Goal: Transaction & Acquisition: Purchase product/service

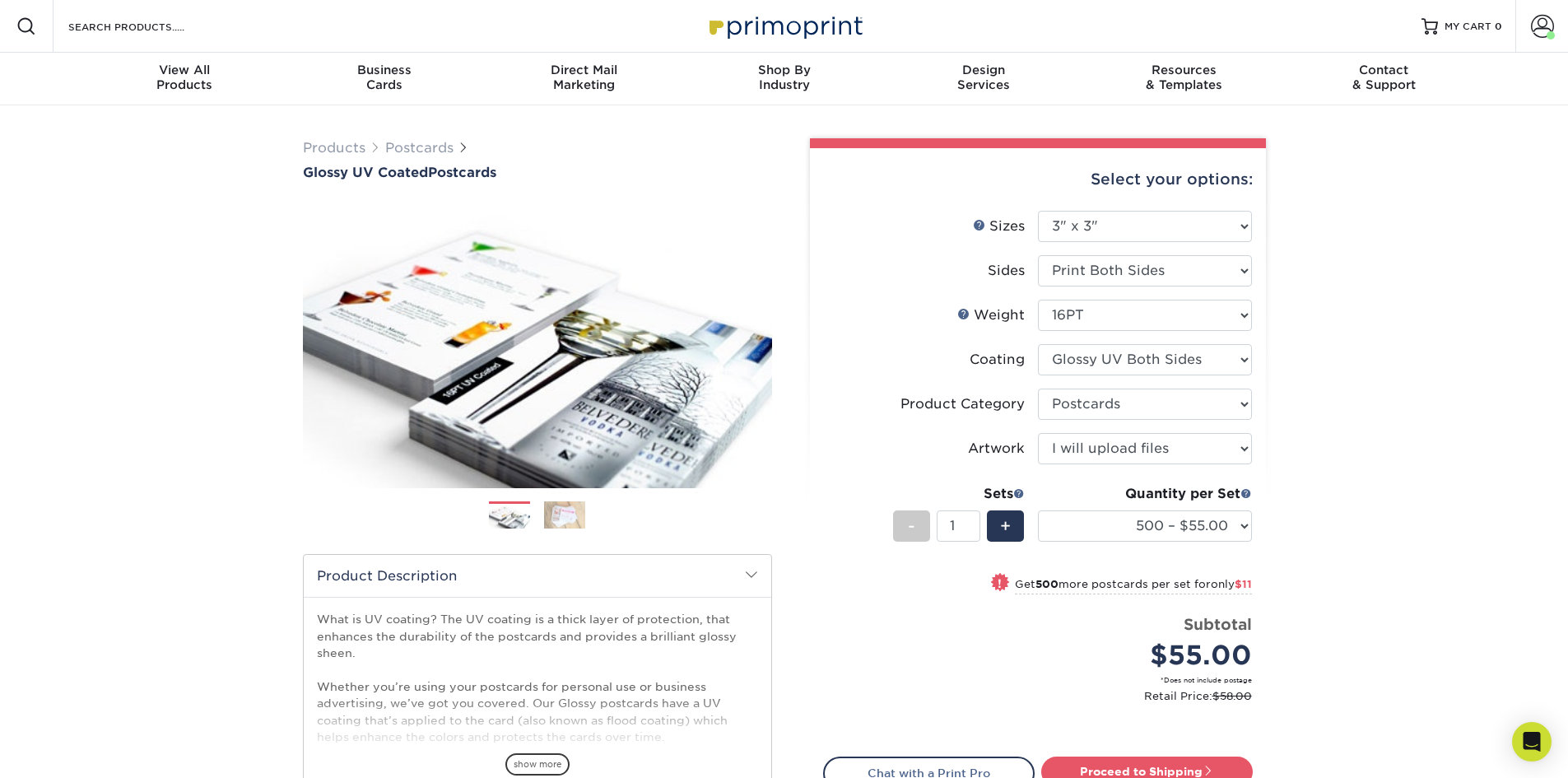
select select "3.00x3.00"
select select "9b7272e0-d6c8-4c3c-8e97-d3a1bcdab858"
select select "upload"
select select "500 – $55.00"
click at [1122, 218] on select "Please Select 1.5" x 7" 2" x 4" 2" x 6" 2" x 7" 2" x 8" 2.12" x 5.5" 2.12" x 5.…" at bounding box center [1145, 226] width 214 height 31
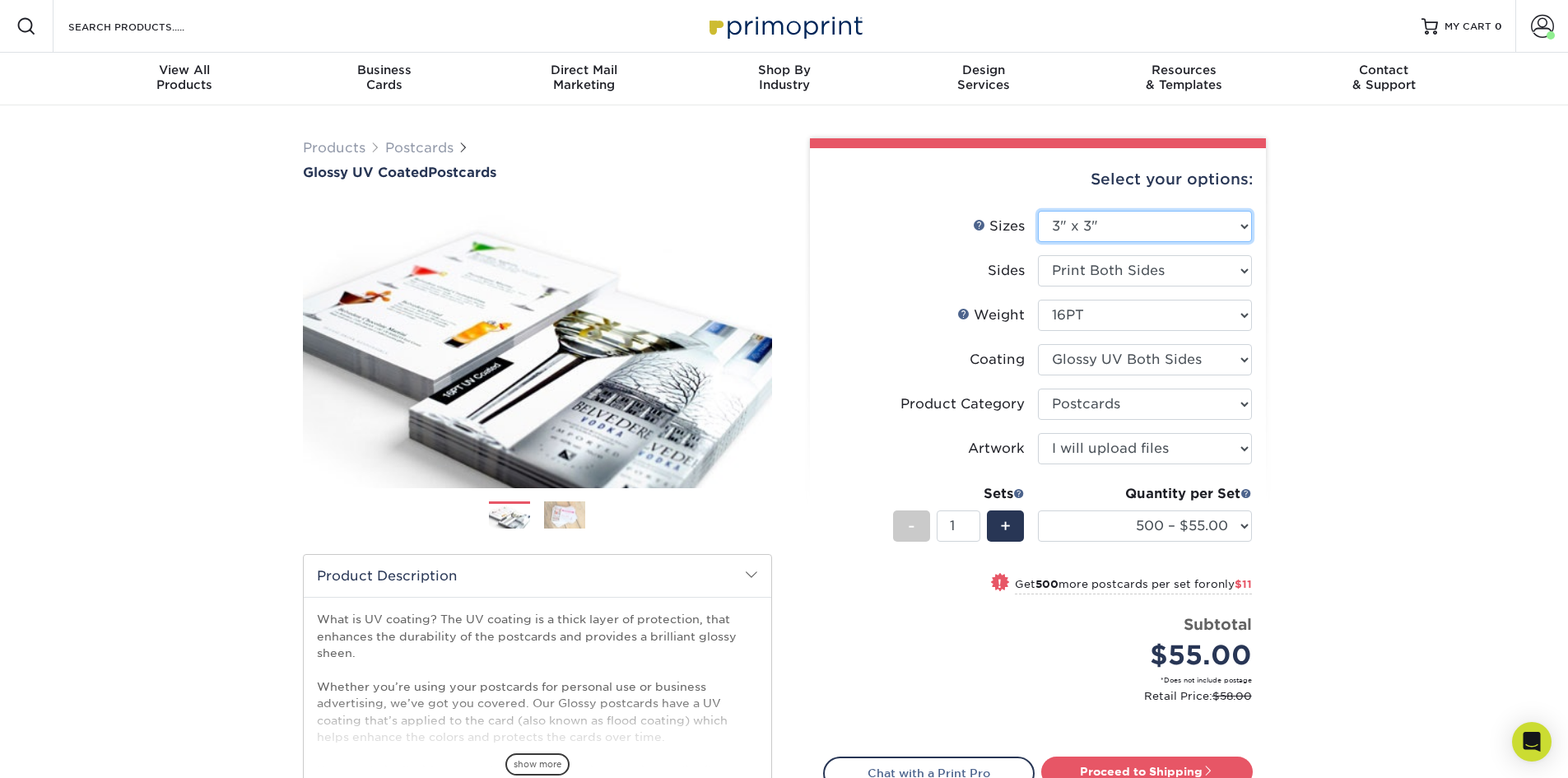
select select "4.00x6.00"
click at [1038, 211] on select "Please Select 1.5" x 7" 2" x 4" 2" x 6" 2" x 7" 2" x 8" 2.12" x 5.5" 2.12" x 5.…" at bounding box center [1145, 226] width 214 height 31
select select "-1"
select select
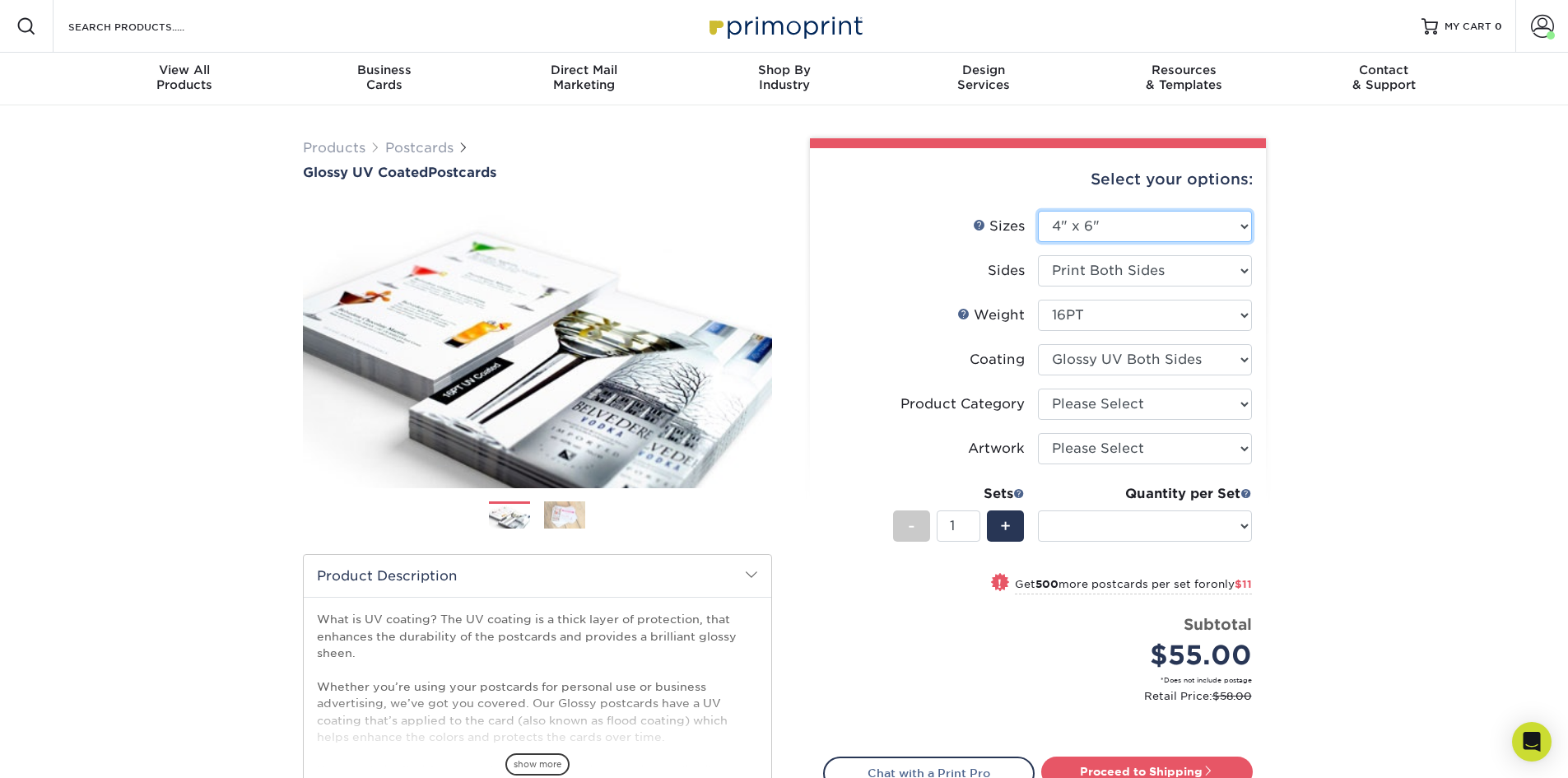
select select "-1"
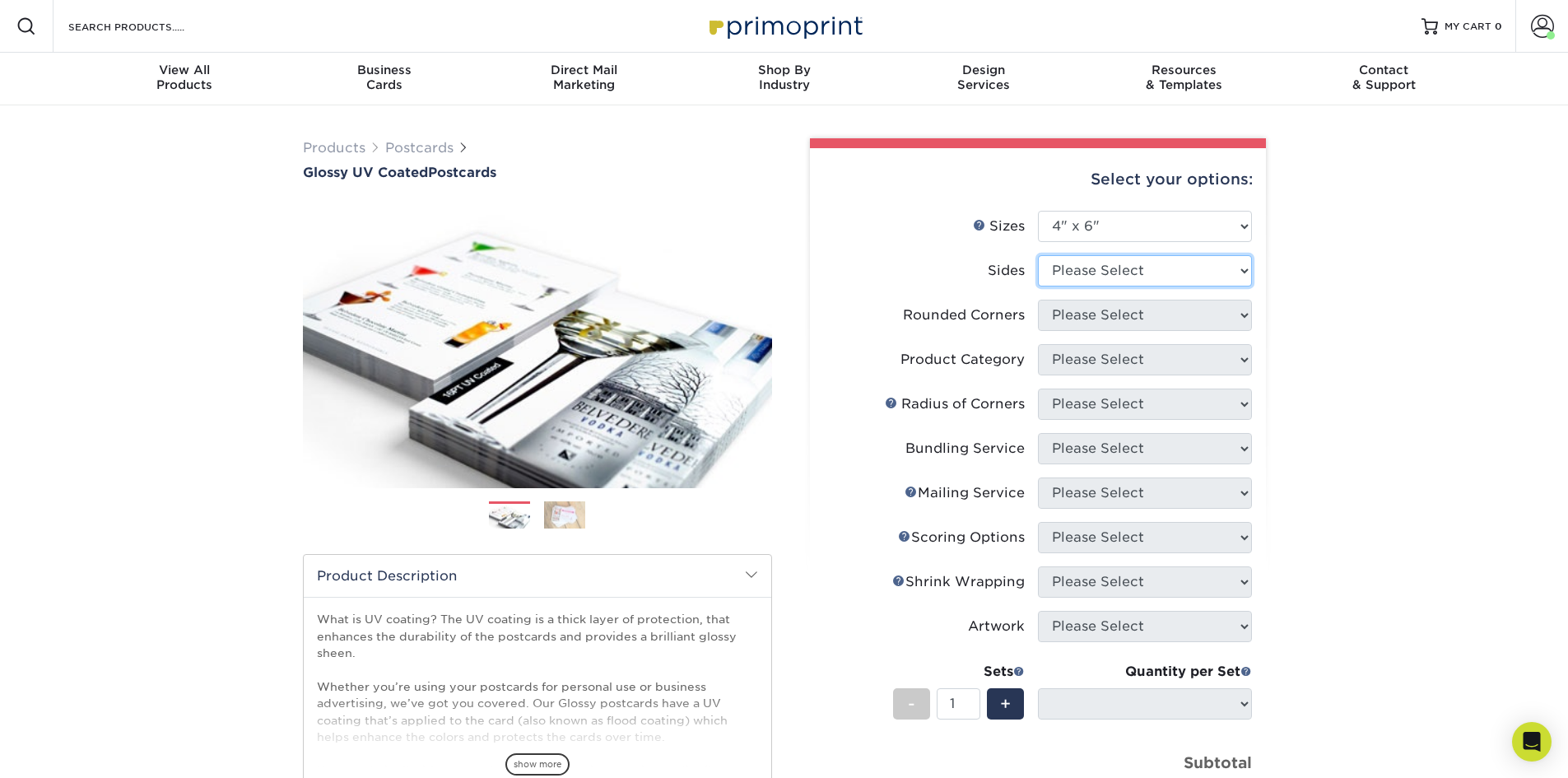
click at [1138, 271] on select "Please Select Print Both Sides Print Front Only" at bounding box center [1145, 271] width 214 height 31
select select "13abbda7-1d64-4f25-8bb2-c179b224825d"
click at [1038, 256] on select "Please Select Print Both Sides Print Front Only" at bounding box center [1145, 271] width 214 height 31
select select
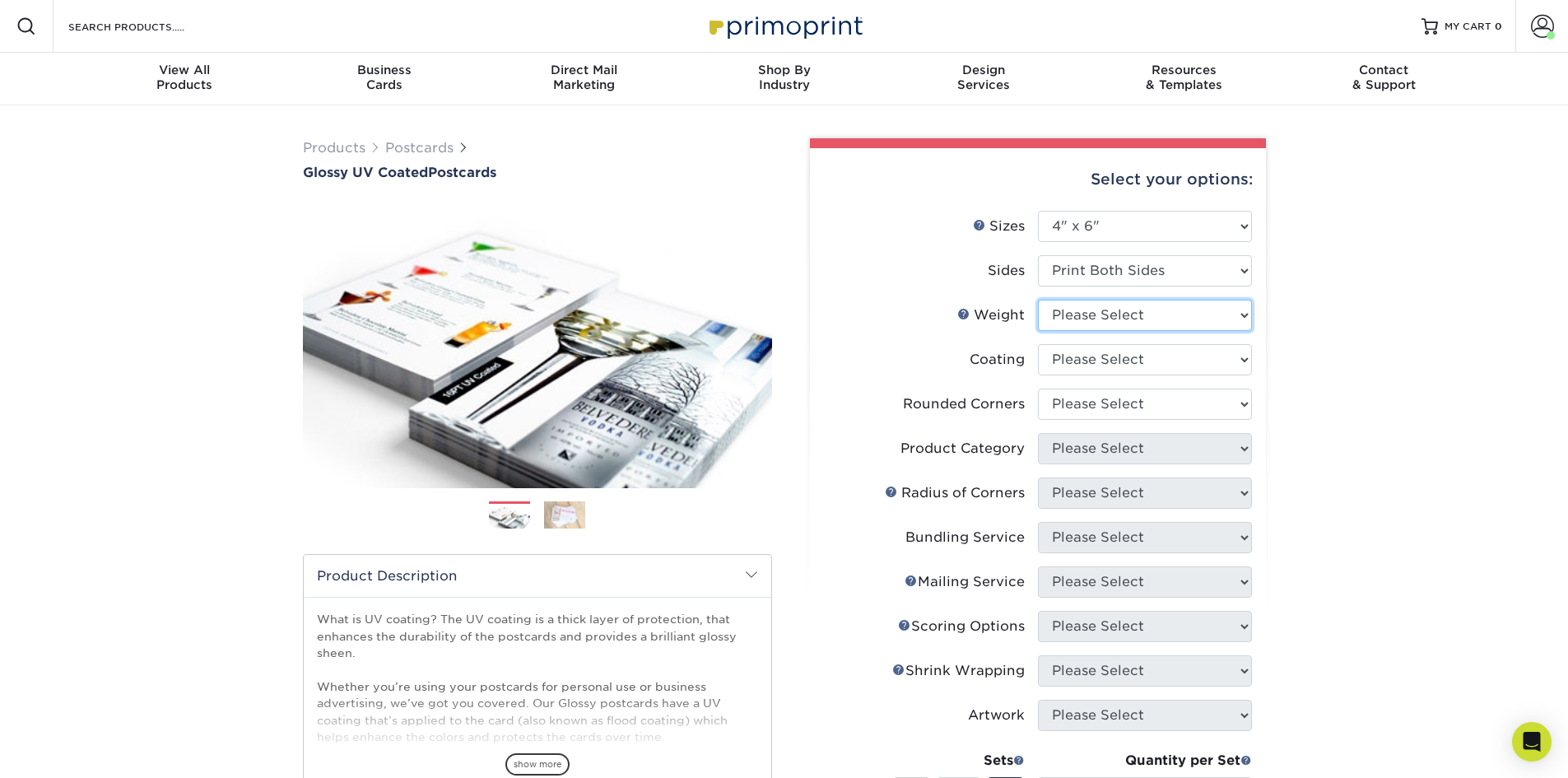
click at [1135, 317] on select "Please Select 14PT 16PT 18PT C1S" at bounding box center [1145, 315] width 214 height 31
select select "16PT"
click at [1038, 299] on select "Please Select 14PT 16PT 18PT C1S" at bounding box center [1145, 315] width 214 height 31
select select
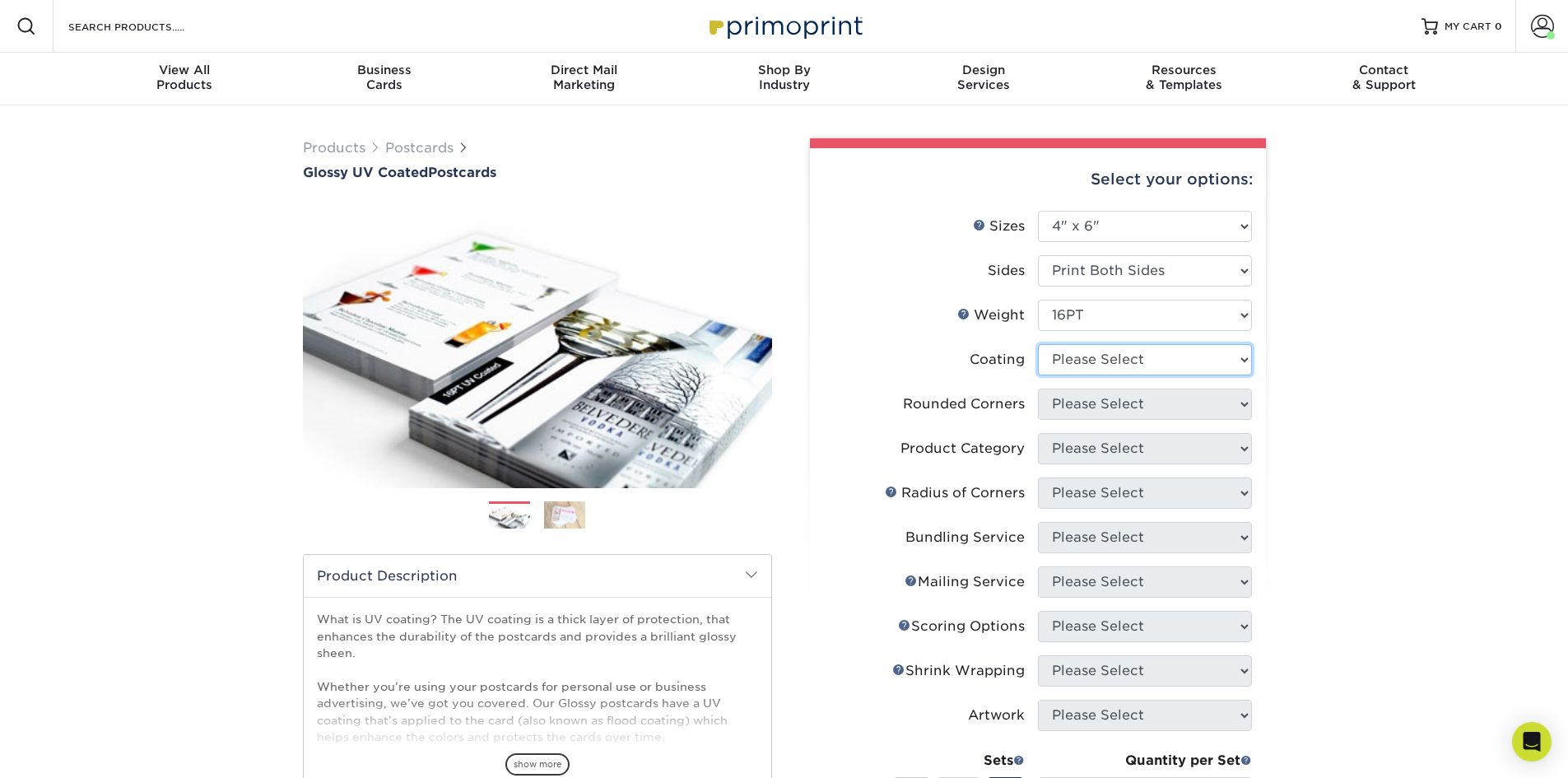
click at [1118, 365] on select at bounding box center [1145, 359] width 214 height 31
select select "ae367451-b2b8-45df-a344-0f05b6a12993"
click at [1038, 344] on select at bounding box center [1145, 359] width 214 height 31
select select
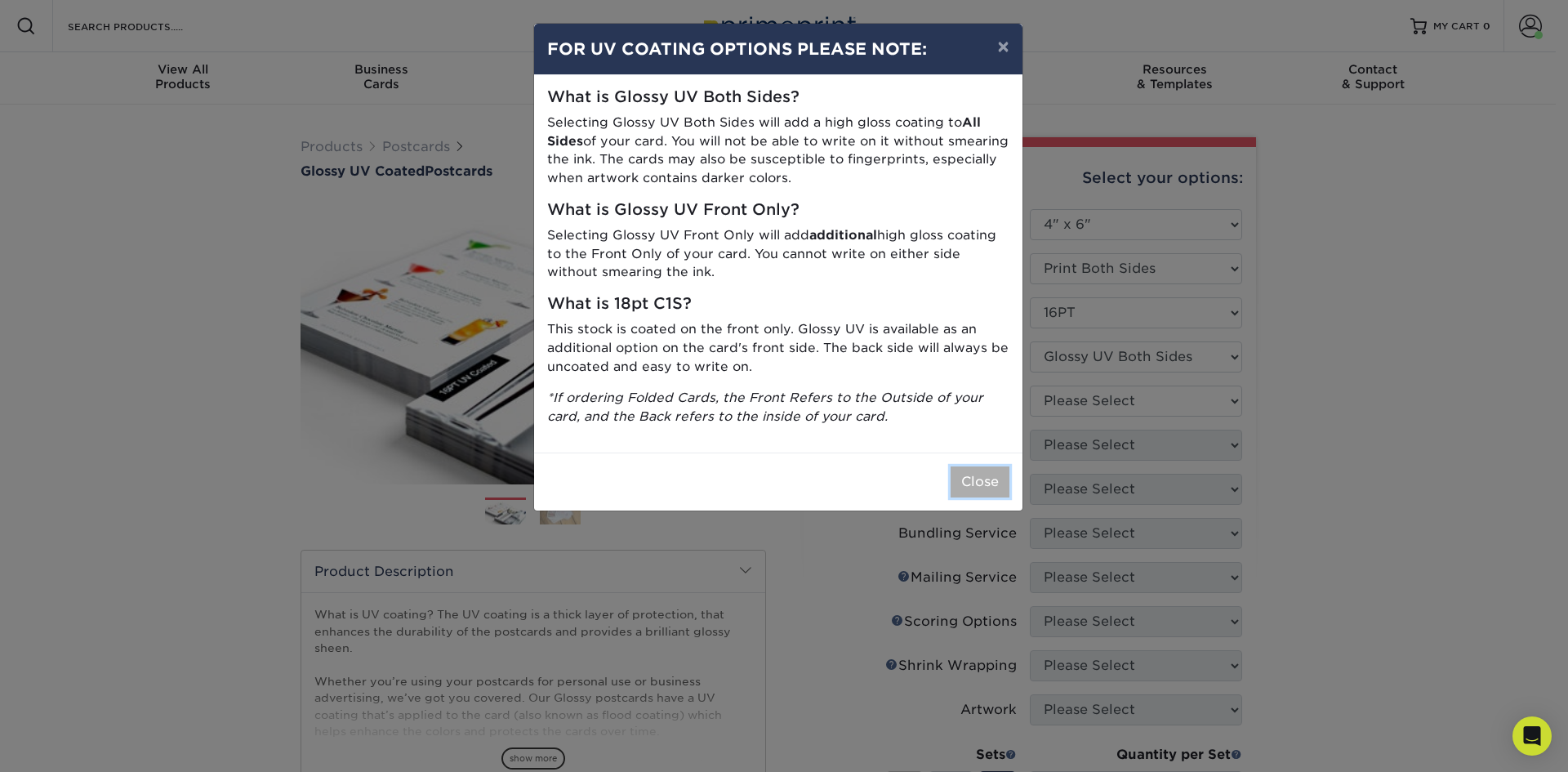
click at [985, 484] on button "Close" at bounding box center [979, 482] width 59 height 31
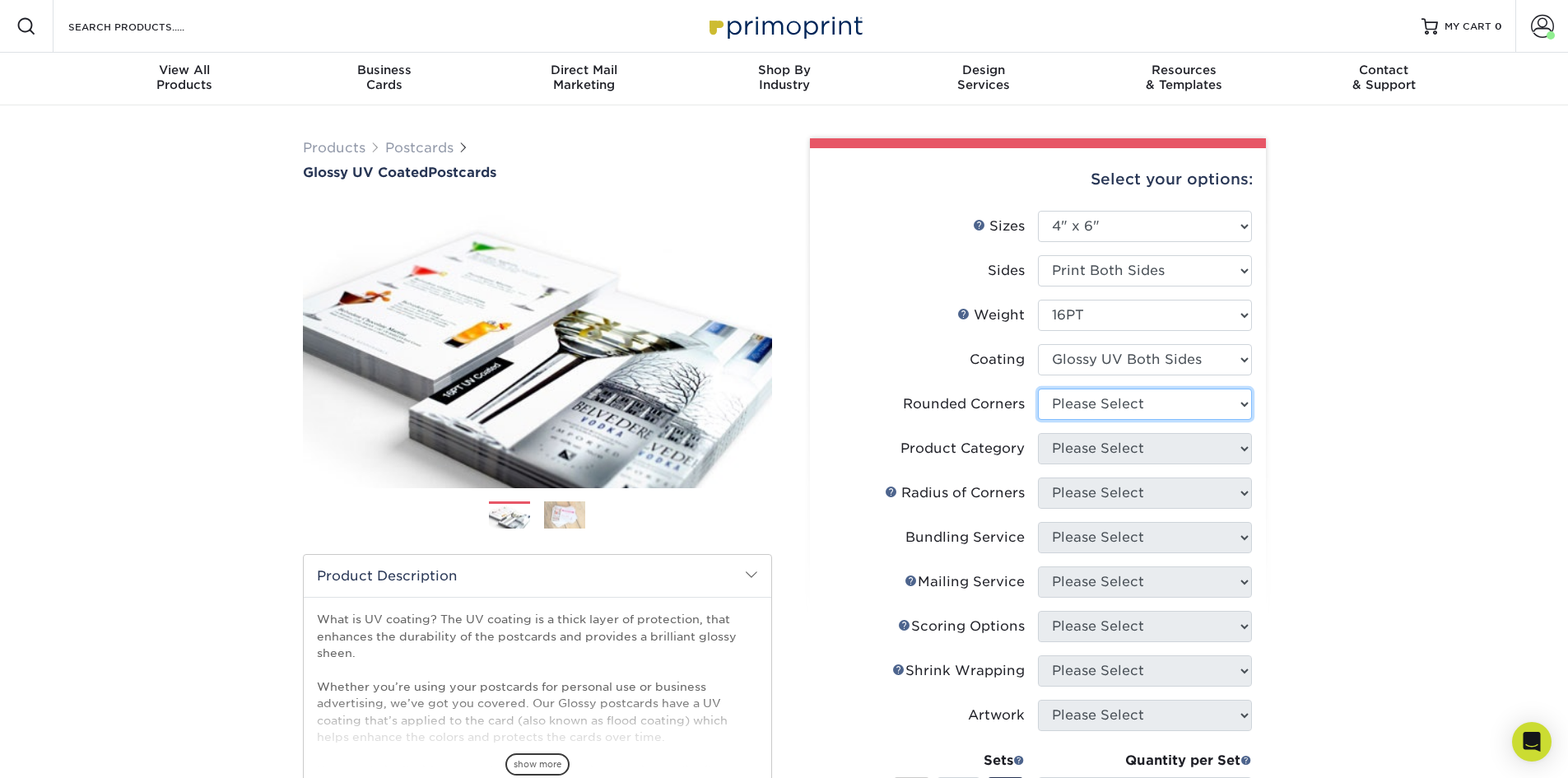
click at [1084, 406] on select "Please Select Yes - Round 4 Corners No" at bounding box center [1145, 404] width 214 height 31
select select "0"
click at [1038, 389] on select "Please Select Yes - Round 4 Corners No" at bounding box center [1145, 404] width 214 height 31
select select "-1"
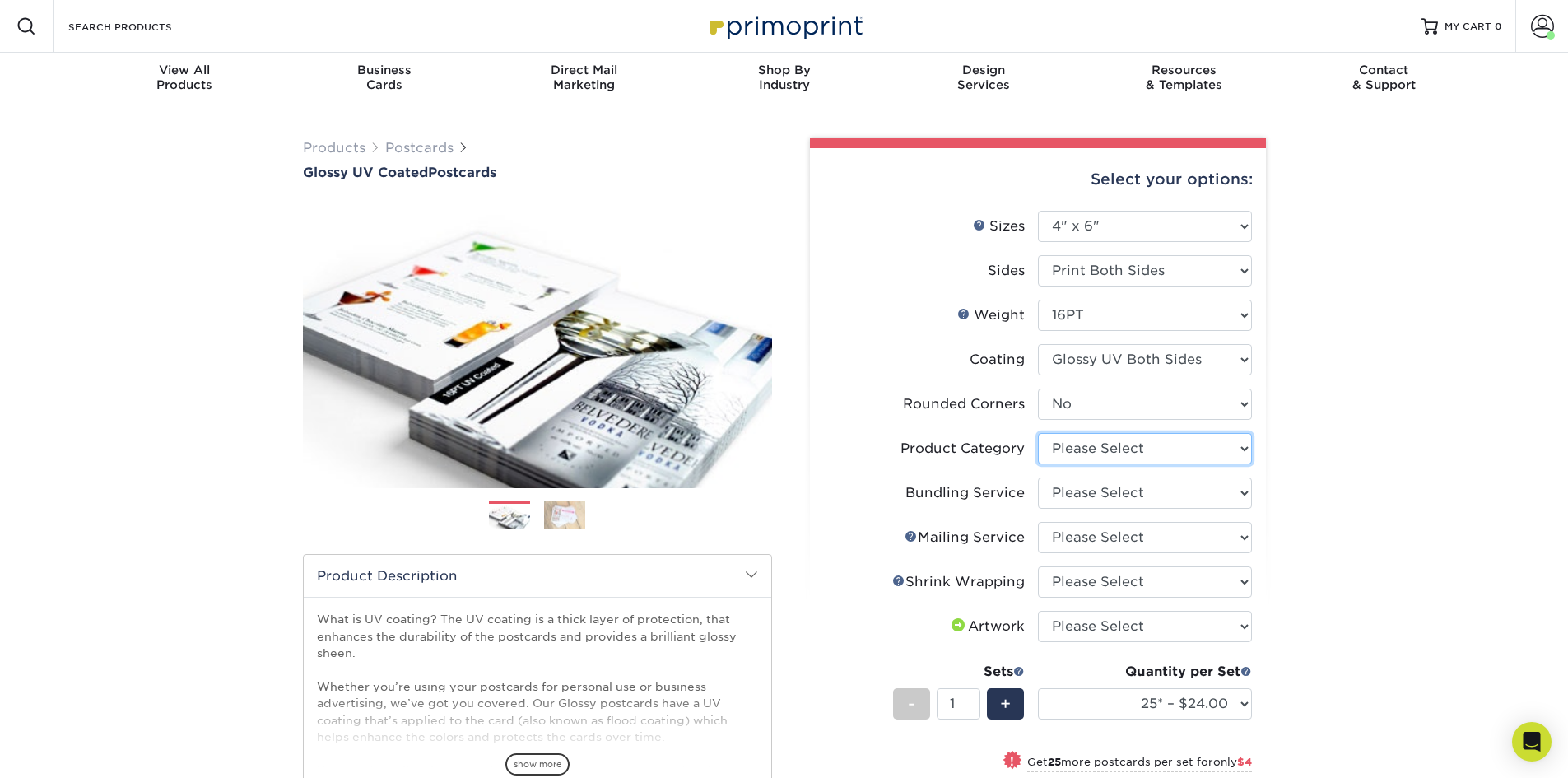
click at [1093, 452] on select "Please Select Postcards" at bounding box center [1145, 449] width 214 height 31
select select "9b7272e0-d6c8-4c3c-8e97-d3a1bcdab858"
click at [1038, 433] on select "Please Select Postcards" at bounding box center [1145, 449] width 214 height 31
click at [1091, 485] on select "Please Select No Bundling Services Yes, Bundles of 50 (+2 Days) Yes, Bundles of…" at bounding box center [1145, 493] width 214 height 31
select select "58689abb-25c0-461c-a4c3-a80b627d6649"
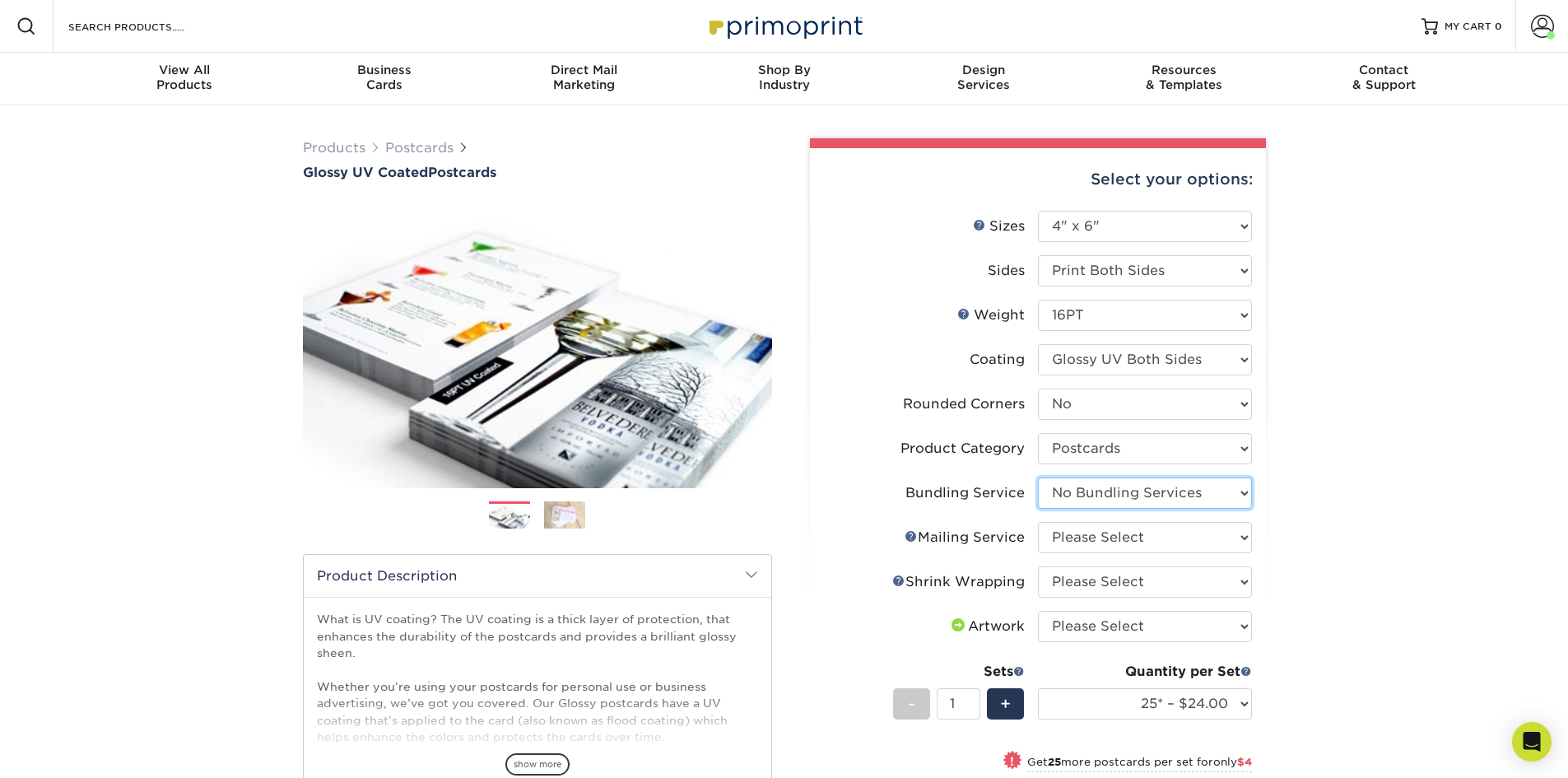
click at [1038, 478] on select "Please Select No Bundling Services Yes, Bundles of 50 (+2 Days) Yes, Bundles of…" at bounding box center [1145, 493] width 214 height 31
click at [1106, 536] on select "Please Select No Direct Mailing Service No, I will mail/stamp/imprint Direct Ma…" at bounding box center [1145, 538] width 214 height 31
click at [1038, 522] on select "Please Select No Direct Mailing Service No, I will mail/stamp/imprint Direct Ma…" at bounding box center [1145, 538] width 214 height 31
click at [1101, 530] on select "Please Select No Direct Mailing Service No, I will mail/stamp/imprint Direct Ma…" at bounding box center [1145, 538] width 214 height 31
click at [1038, 522] on select "Please Select No Direct Mailing Service No, I will mail/stamp/imprint Direct Ma…" at bounding box center [1145, 538] width 214 height 31
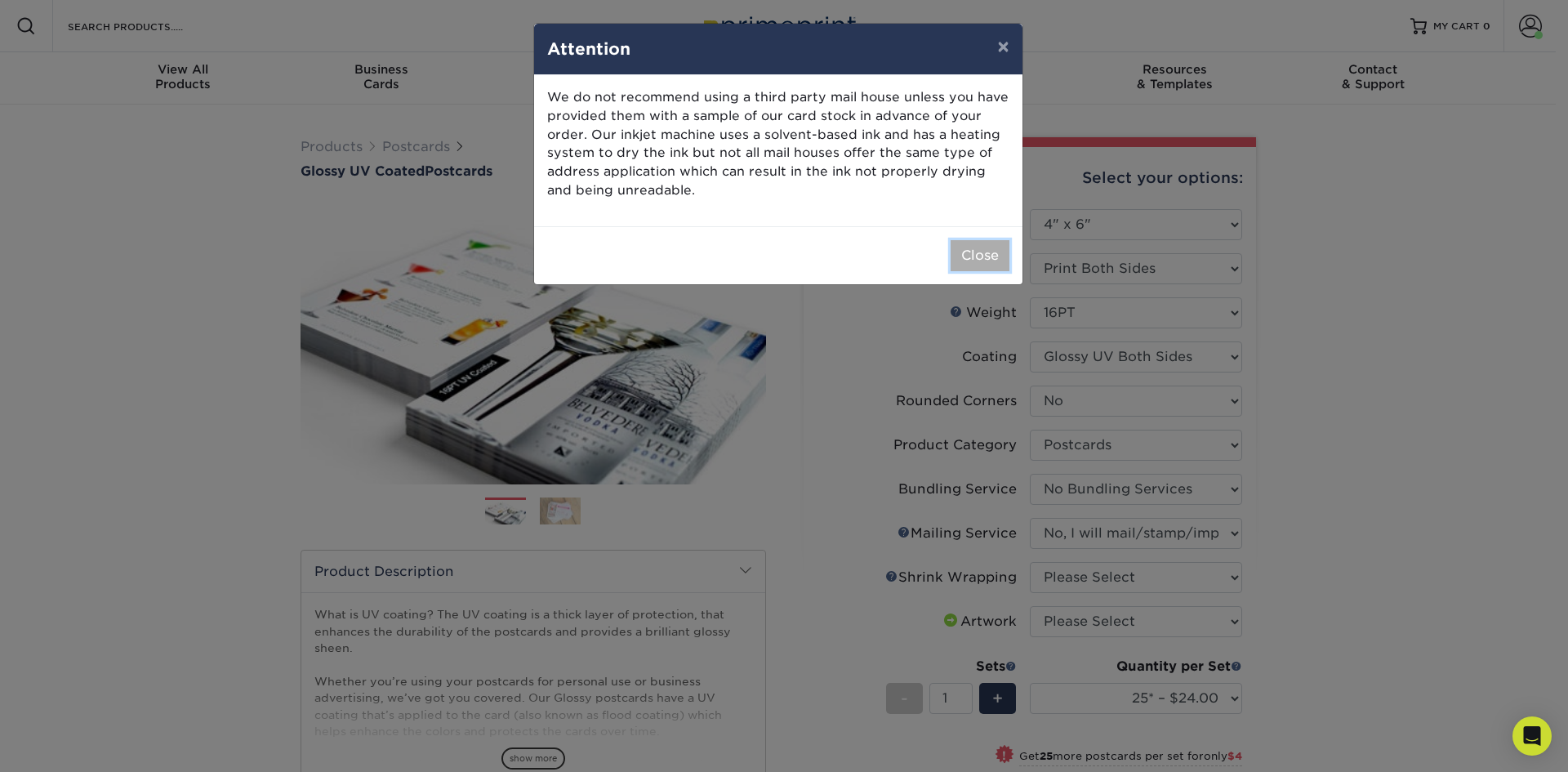
click at [970, 244] on button "Close" at bounding box center [979, 255] width 59 height 31
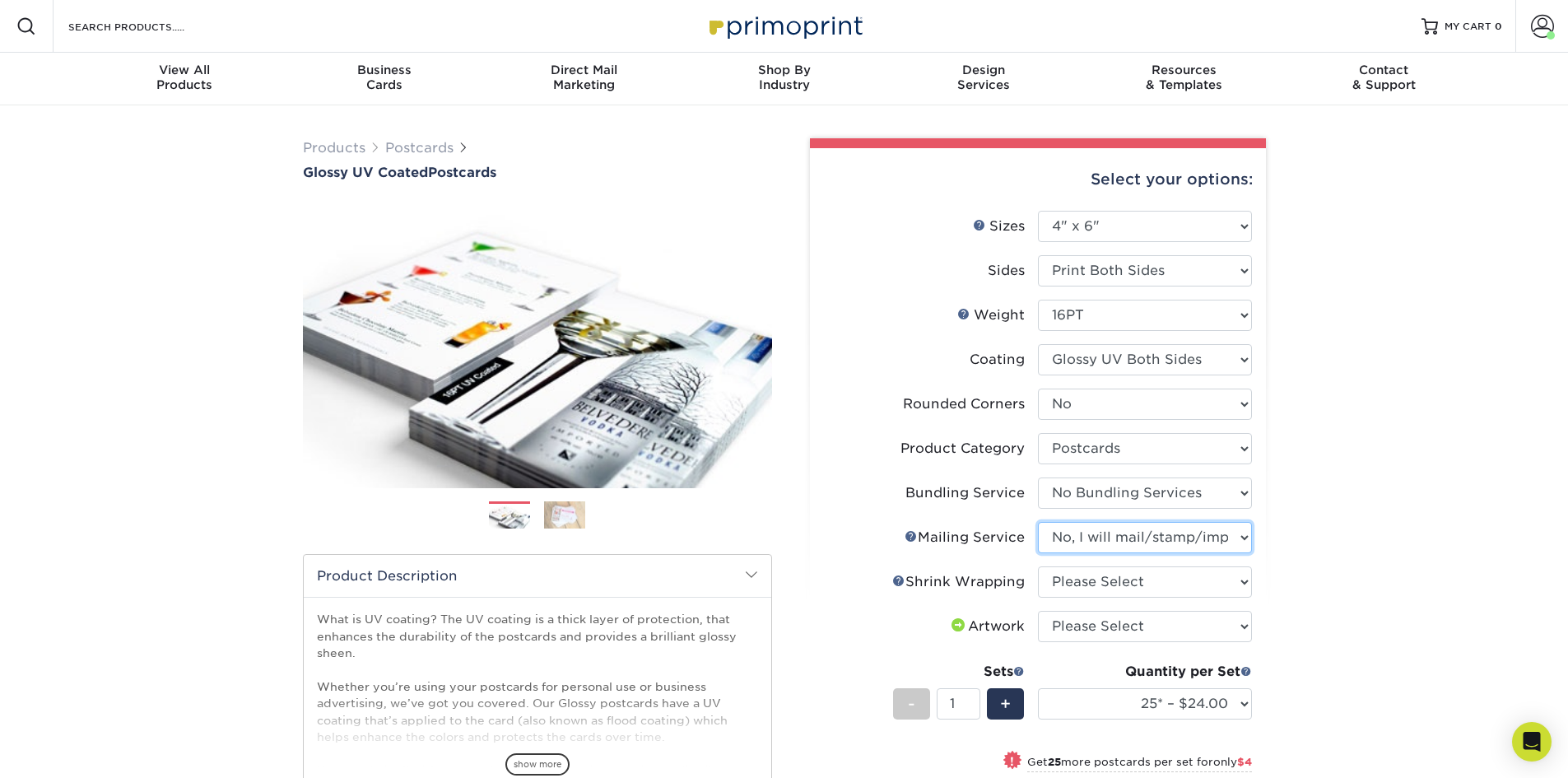
click at [1116, 537] on select "Please Select No Direct Mailing Service No, I will mail/stamp/imprint Direct Ma…" at bounding box center [1145, 538] width 214 height 31
select select "3e5e9bdd-d78a-4c28-a41d-fe1407925ca6"
click at [1038, 522] on select "Please Select No Direct Mailing Service No, I will mail/stamp/imprint Direct Ma…" at bounding box center [1145, 538] width 214 height 31
click at [1087, 595] on select "Please Select No Shrink Wrapping Shrink Wrap 100 Per Package Shrink Wrap 50 Per…" at bounding box center [1145, 582] width 214 height 31
select select "adc17b74-f534-473a-9ef4-338c46c4d266"
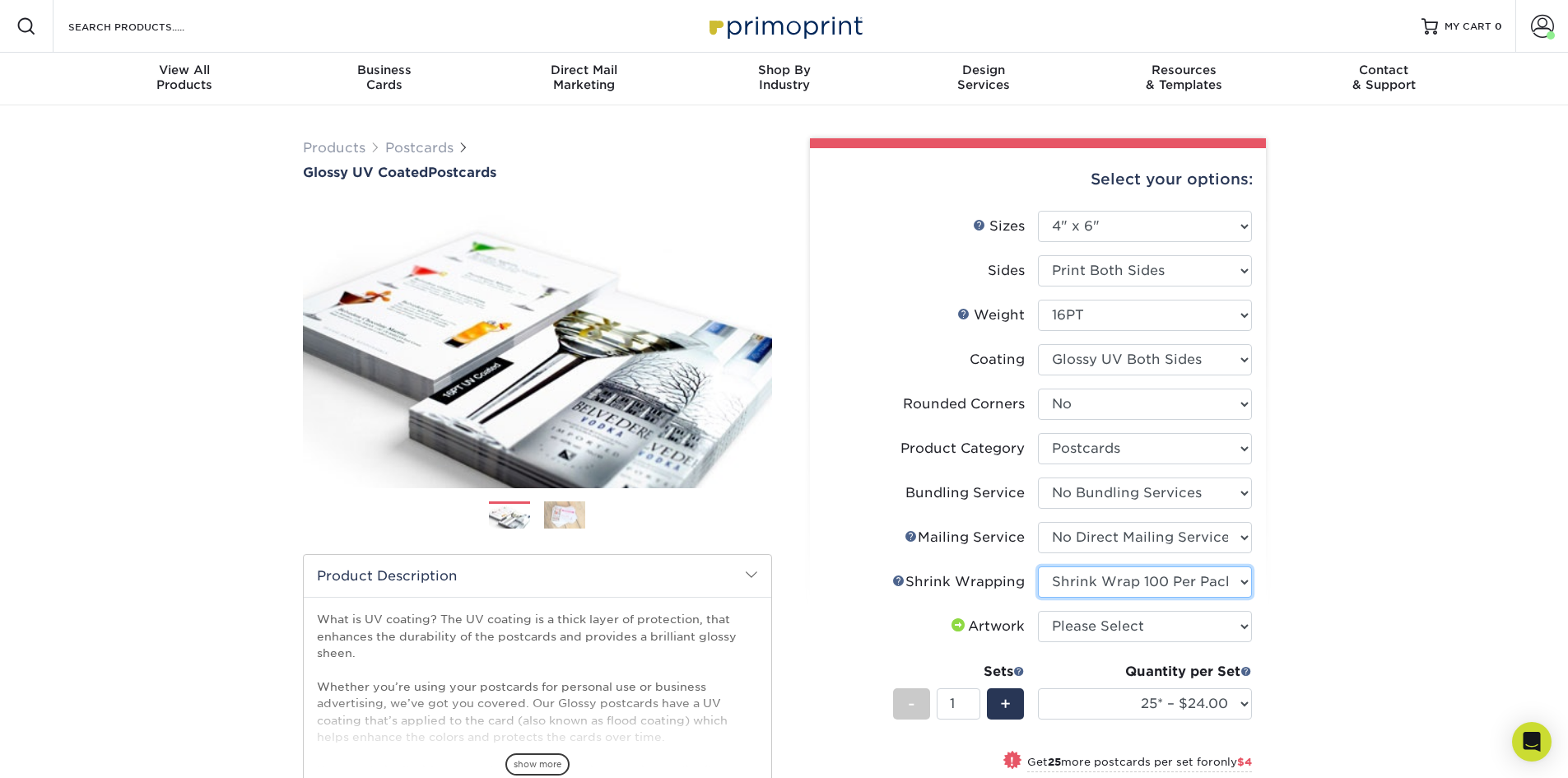
click at [1038, 567] on select "Please Select No Shrink Wrapping Shrink Wrap 100 Per Package Shrink Wrap 50 Per…" at bounding box center [1145, 582] width 214 height 31
select select "500 – $100.75"
click at [1074, 584] on select "Please Select No Shrink Wrapping Shrink Wrap 100 Per Package Shrink Wrap 50 Per…" at bounding box center [1145, 582] width 214 height 31
select select "c8749376-e7da-41d0-b3dc-647faf84d907"
click at [1038, 567] on select "Please Select No Shrink Wrapping Shrink Wrap 100 Per Package Shrink Wrap 50 Per…" at bounding box center [1145, 582] width 214 height 31
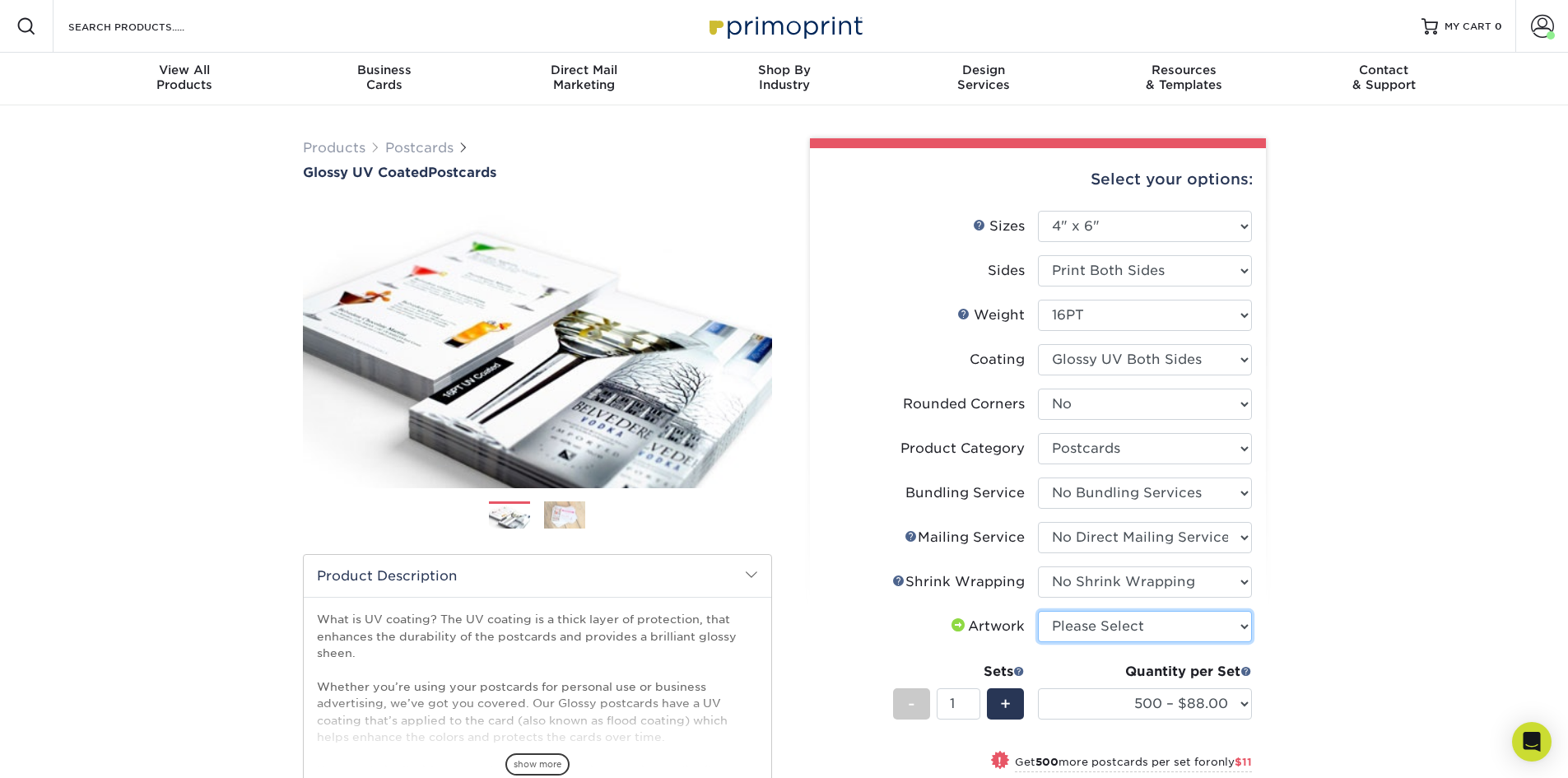
click at [1088, 626] on select "Please Select I will upload files I need a design - $150" at bounding box center [1145, 626] width 214 height 31
select select "upload"
click at [1038, 611] on select "Please Select I will upload files I need a design - $150" at bounding box center [1145, 626] width 214 height 31
click at [1335, 594] on div "Products Postcards Glossy UV Coated Postcards Previous Next show more 25" at bounding box center [784, 632] width 1568 height 1054
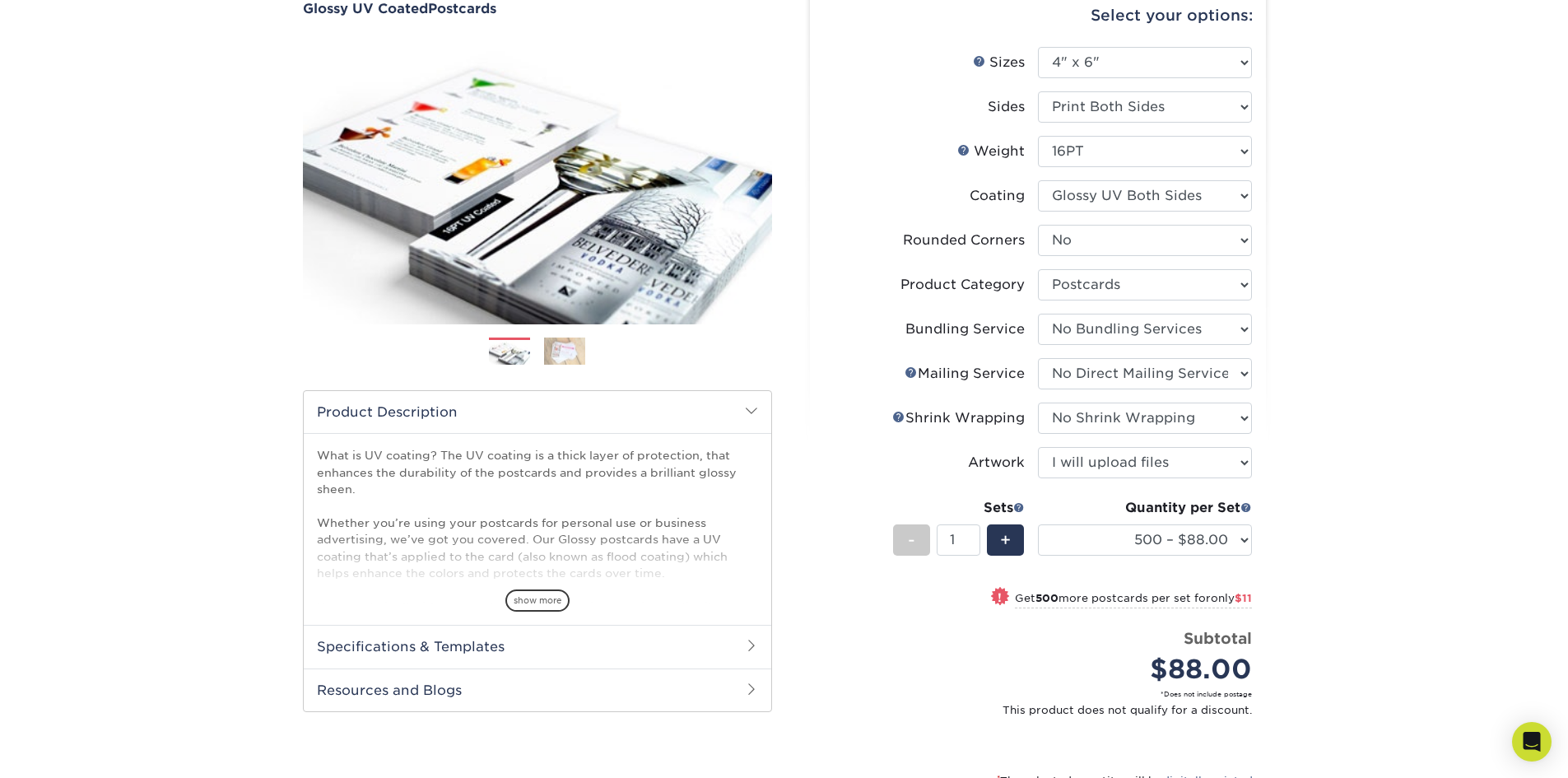
scroll to position [165, 0]
click at [1167, 548] on select "25* – $24.00 50* – $28.00 75* – $34.00 100* – $41.00 250* – $74.00 500 – $88.00…" at bounding box center [1145, 540] width 214 height 31
select select "100* – $41.00"
click at [1038, 524] on select "25* – $24.00 50* – $28.00 75* – $34.00 100* – $41.00 250* – $74.00 500 – $88.00…" at bounding box center [1145, 540] width 214 height 31
click at [1379, 389] on div "Products Postcards Glossy UV Coated Postcards Previous Next show more 25" at bounding box center [784, 467] width 1568 height 1054
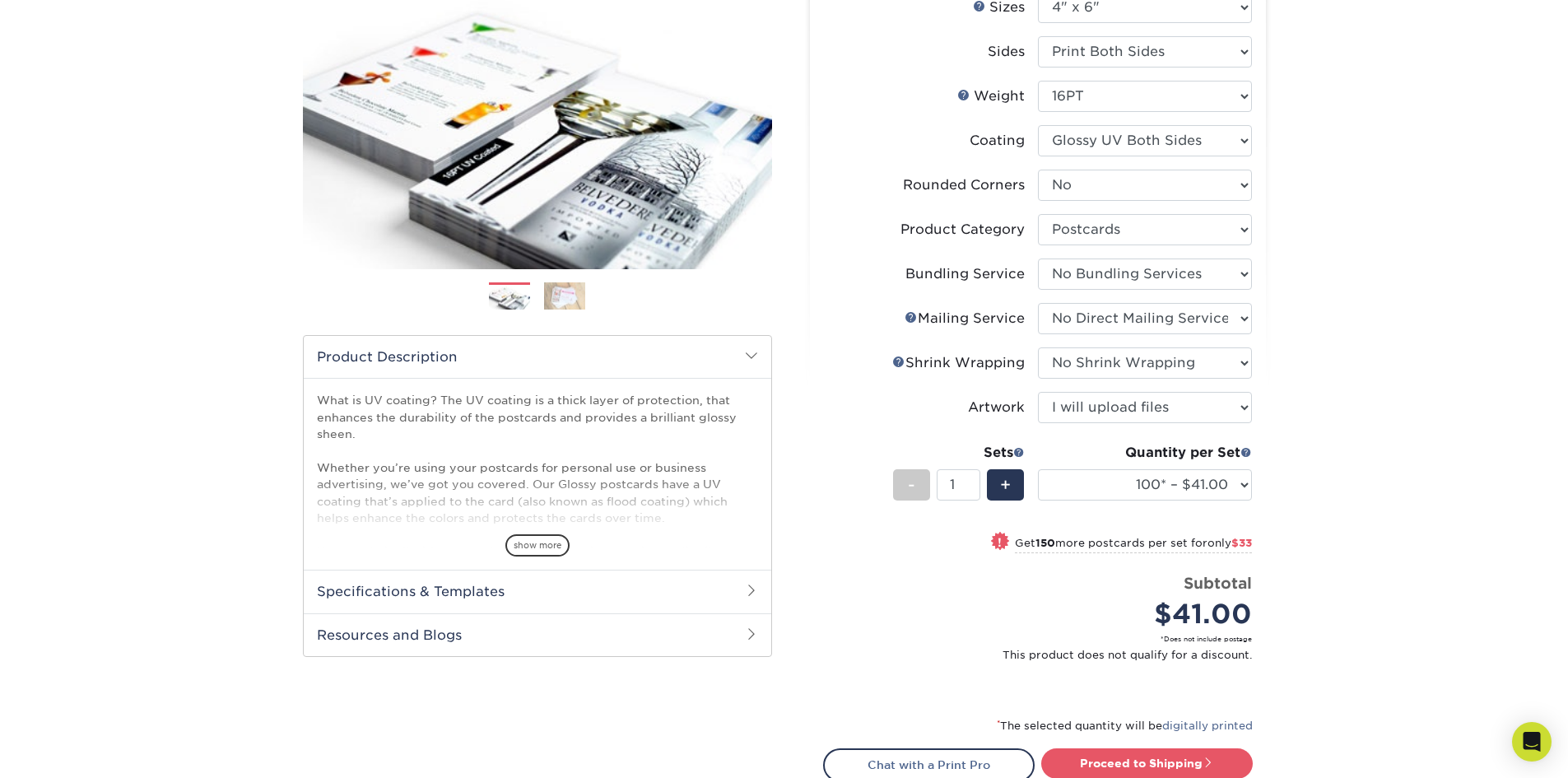
scroll to position [0, 0]
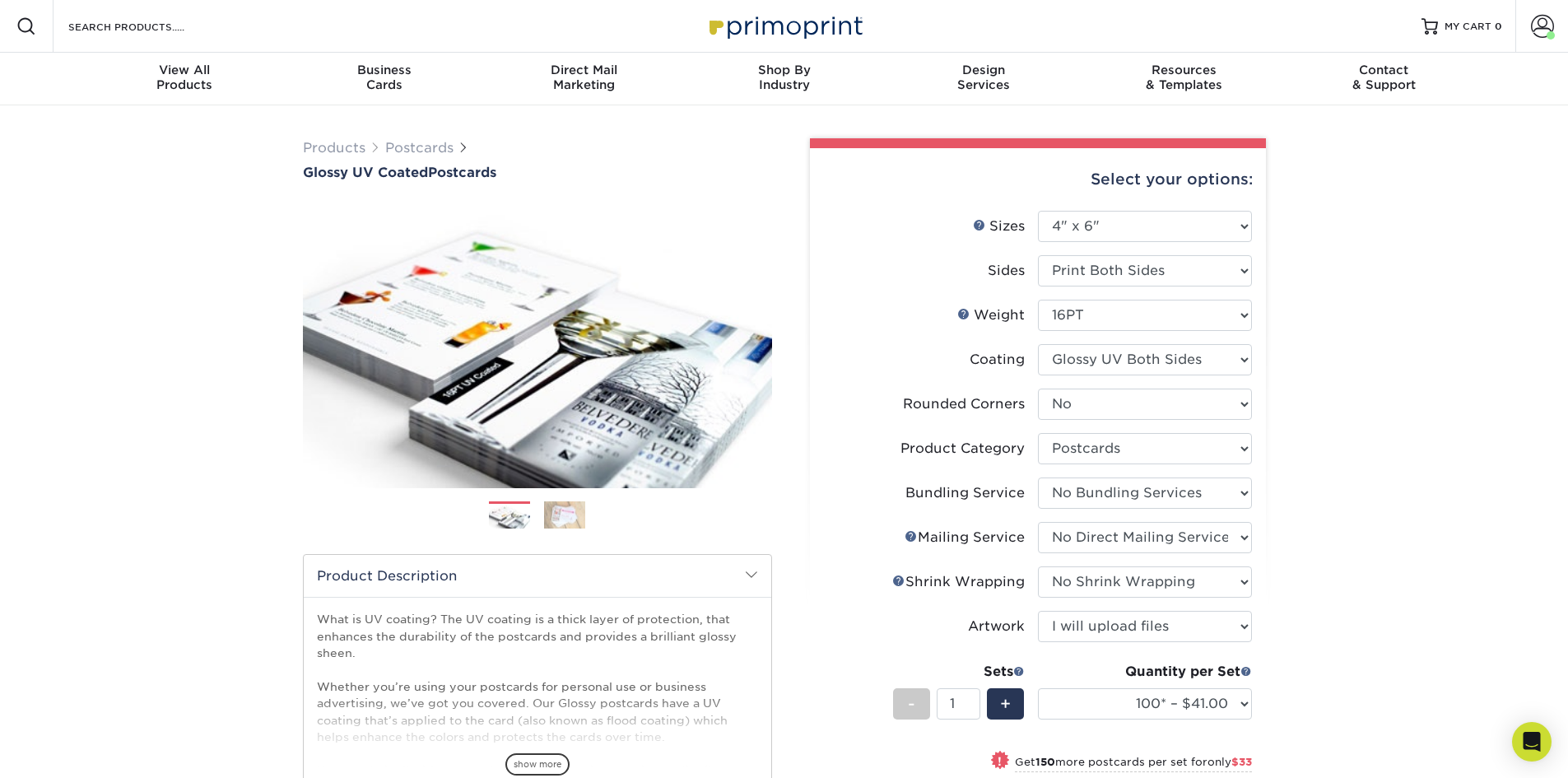
click at [1384, 343] on div "Products Postcards Glossy UV Coated Postcards Previous Next show more 25" at bounding box center [784, 632] width 1568 height 1054
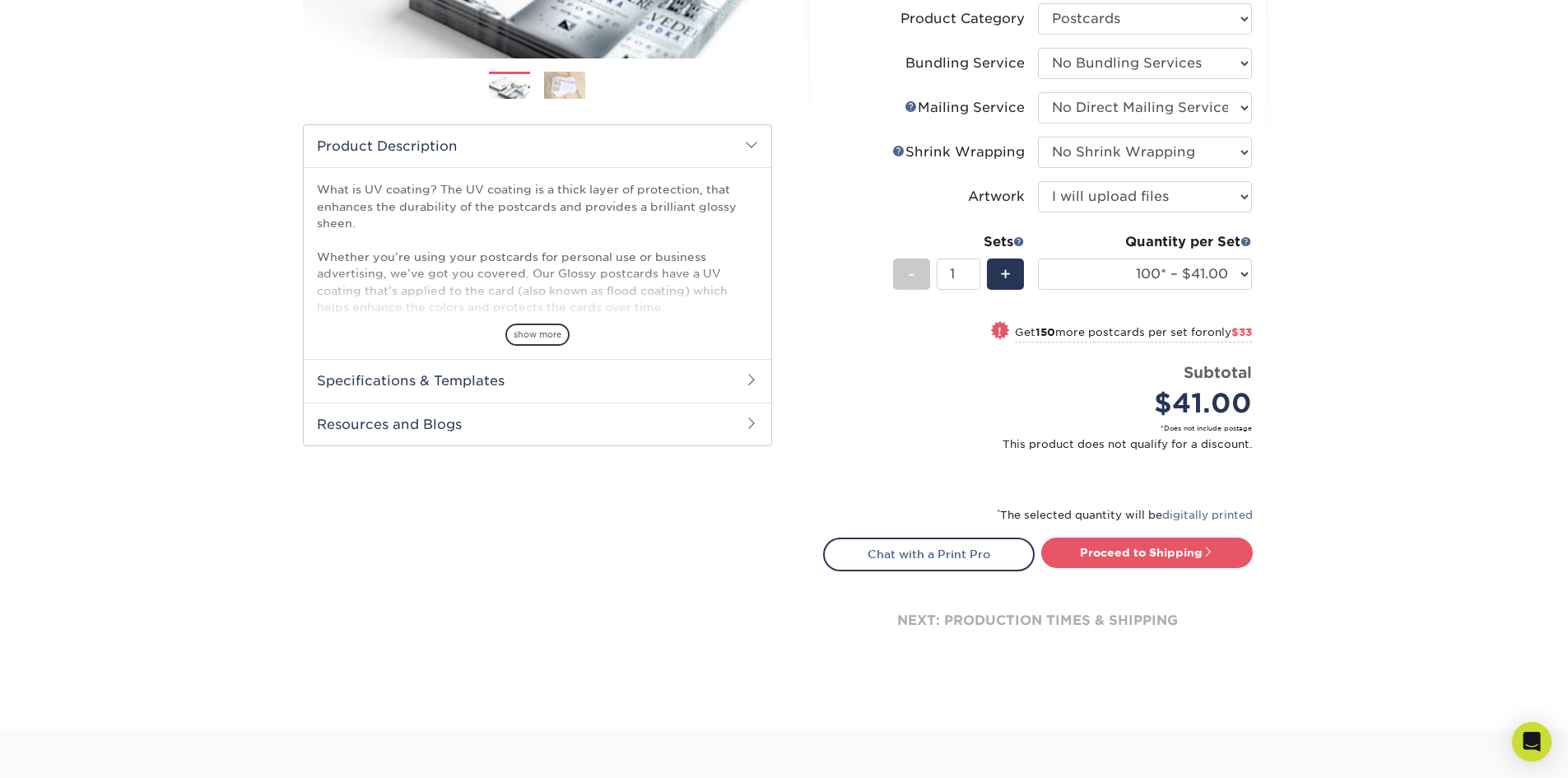
scroll to position [412, 0]
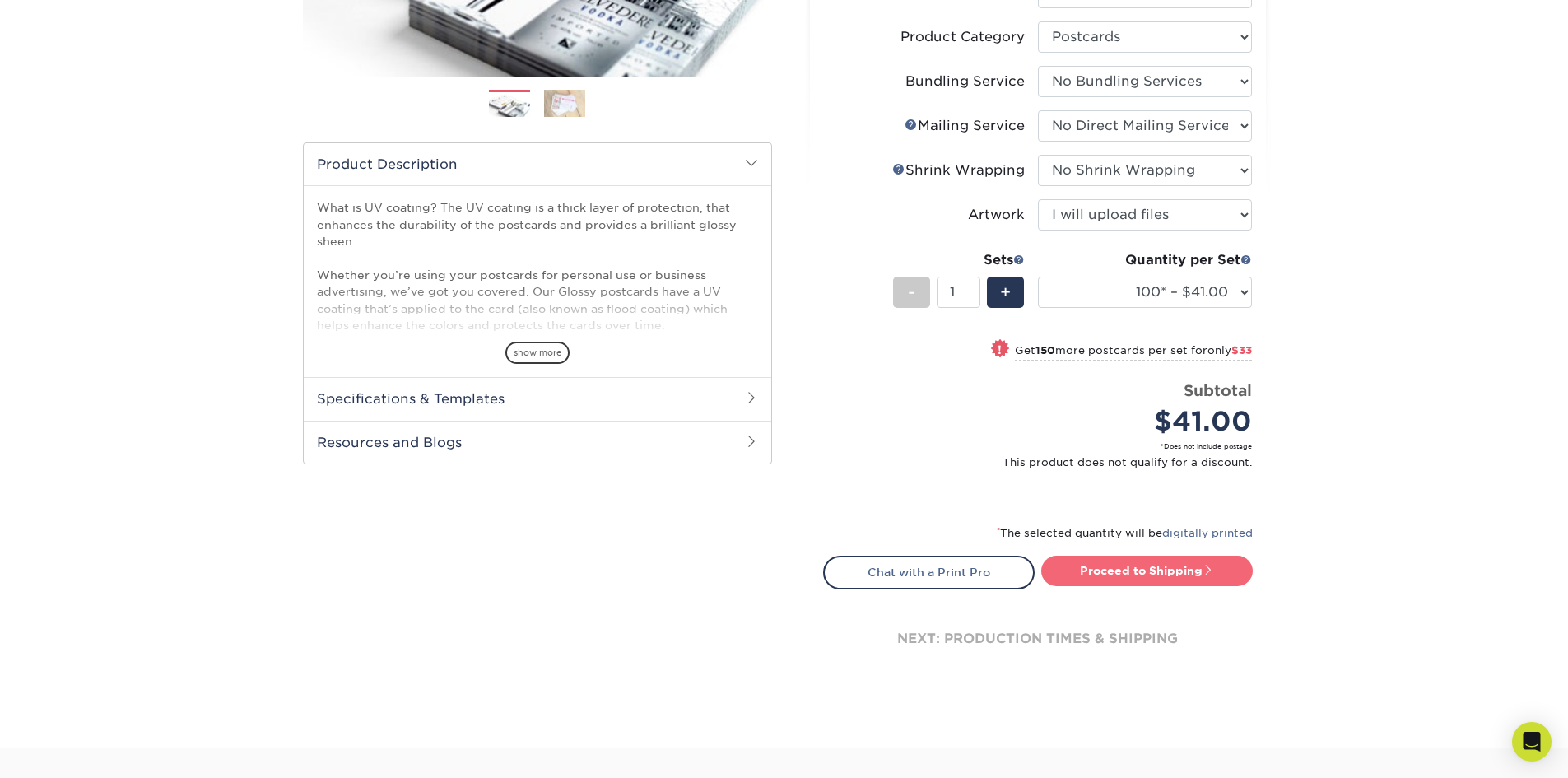
click at [1194, 572] on link "Proceed to Shipping" at bounding box center [1146, 570] width 212 height 30
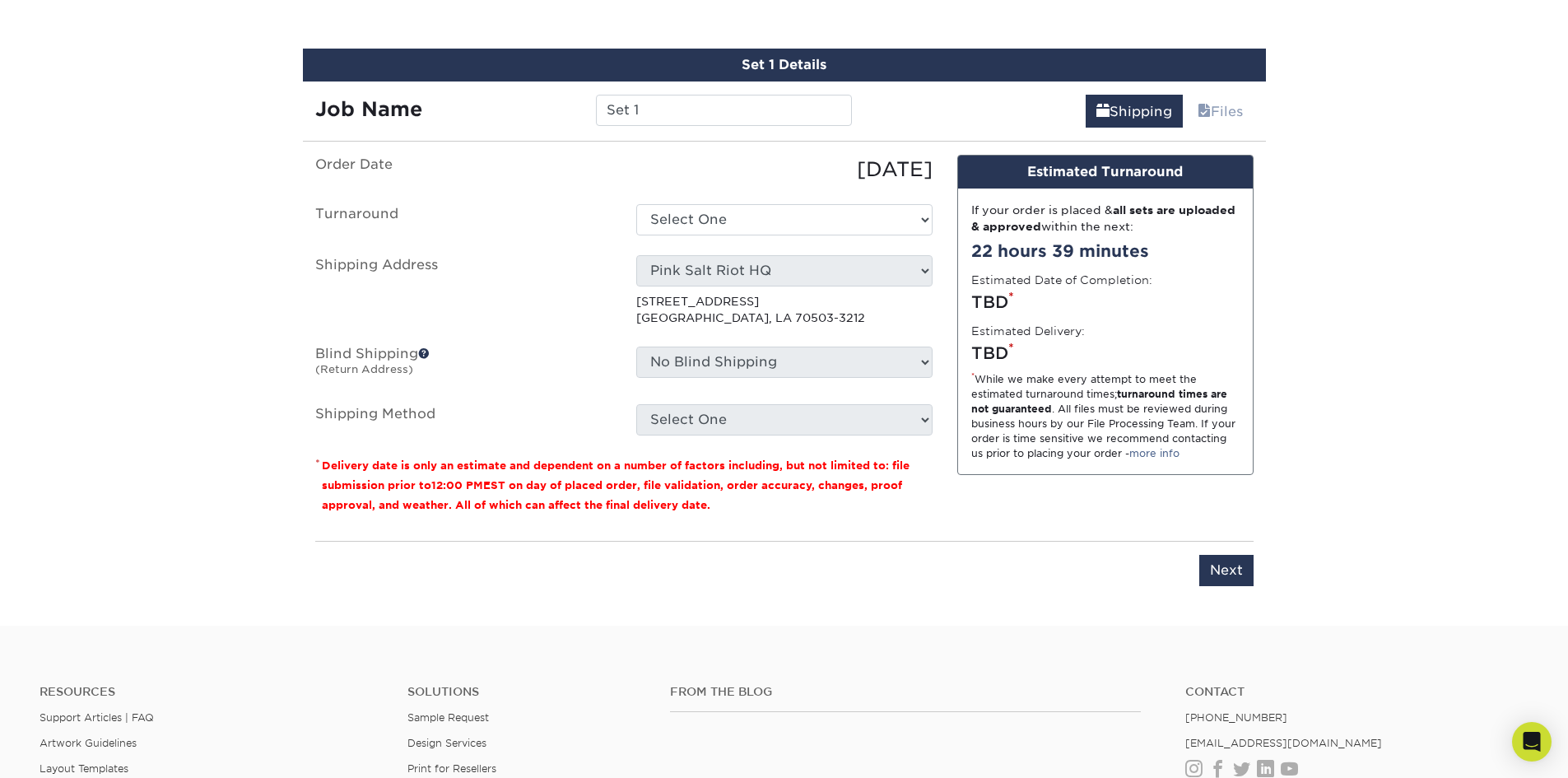
scroll to position [1013, 0]
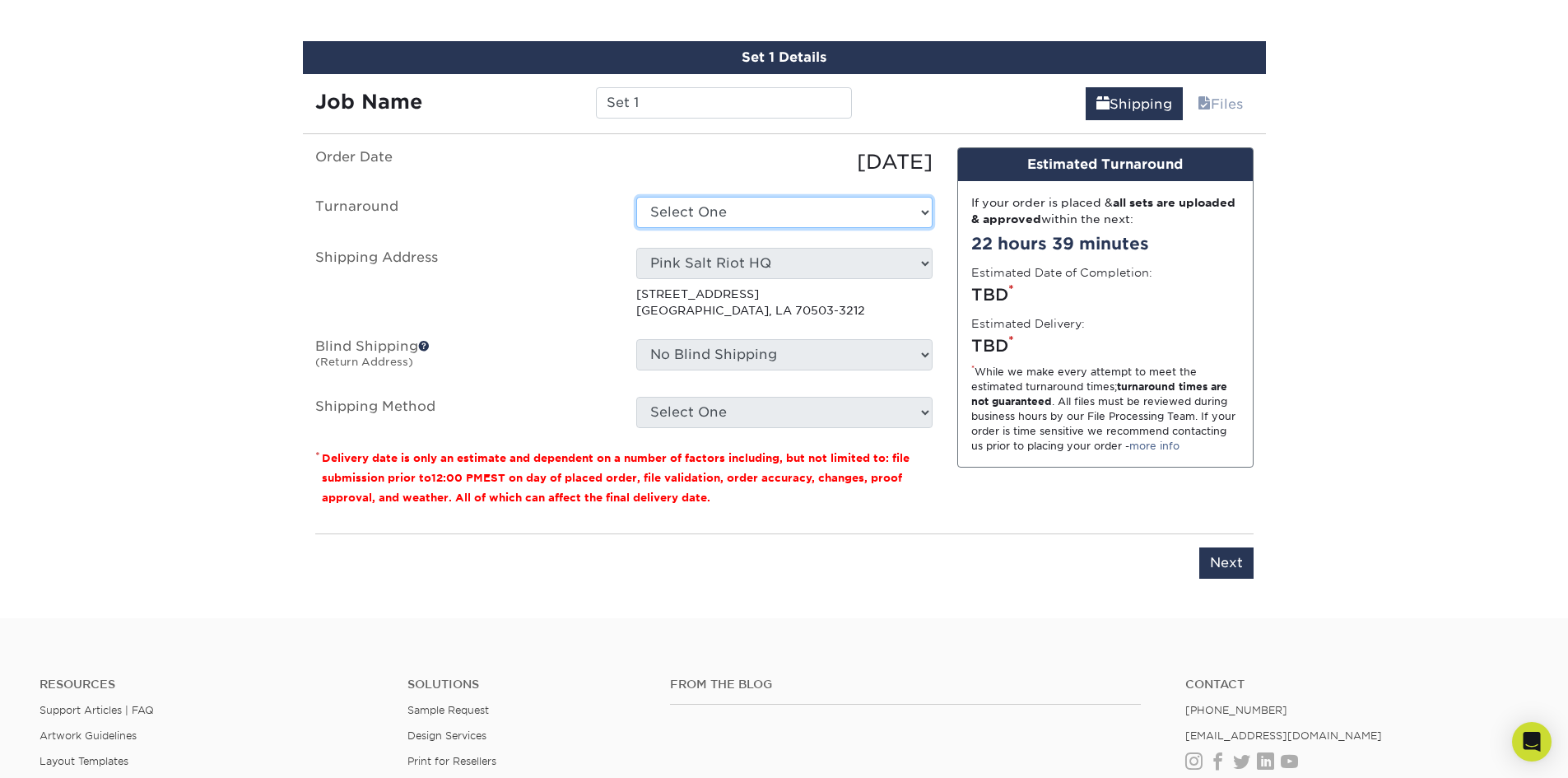
click at [760, 206] on select "Select One 2-4 Business Days 2 Day Next Business Day" at bounding box center [784, 212] width 297 height 31
click at [636, 196] on select "Select One 2-4 Business Days 2 Day Next Business Day" at bounding box center [784, 212] width 297 height 31
click at [738, 209] on select "Select One 2-4 Business Days 2 Day Next Business Day" at bounding box center [784, 212] width 297 height 31
select select "588139a4-8cc5-4ee8-ab50-c9fc8a1d6d78"
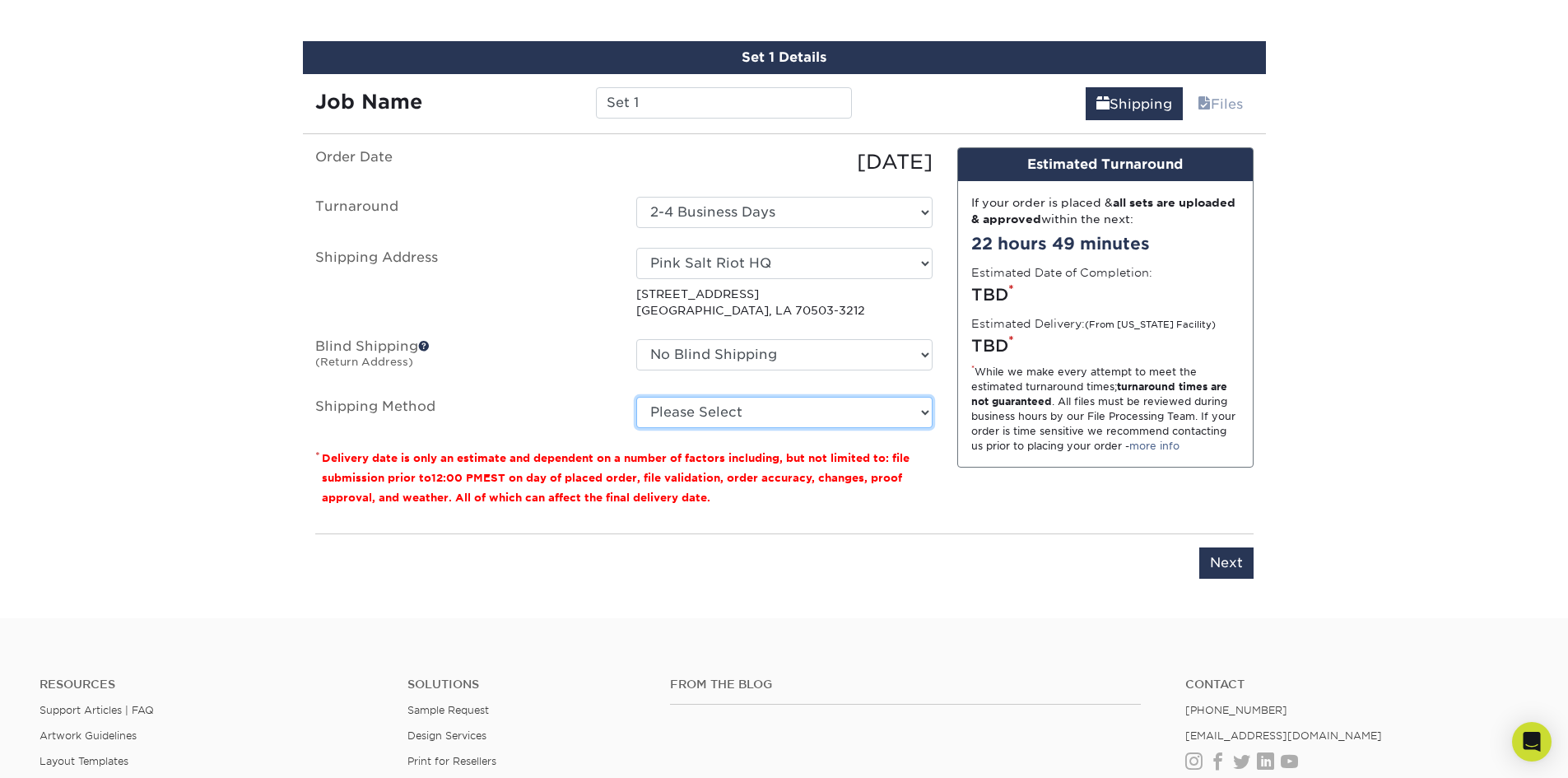
click at [728, 416] on select "Please Select Ground Shipping (+$16.21) 3 Day Shipping Service (+$19.90) 2 Day …" at bounding box center [784, 413] width 297 height 31
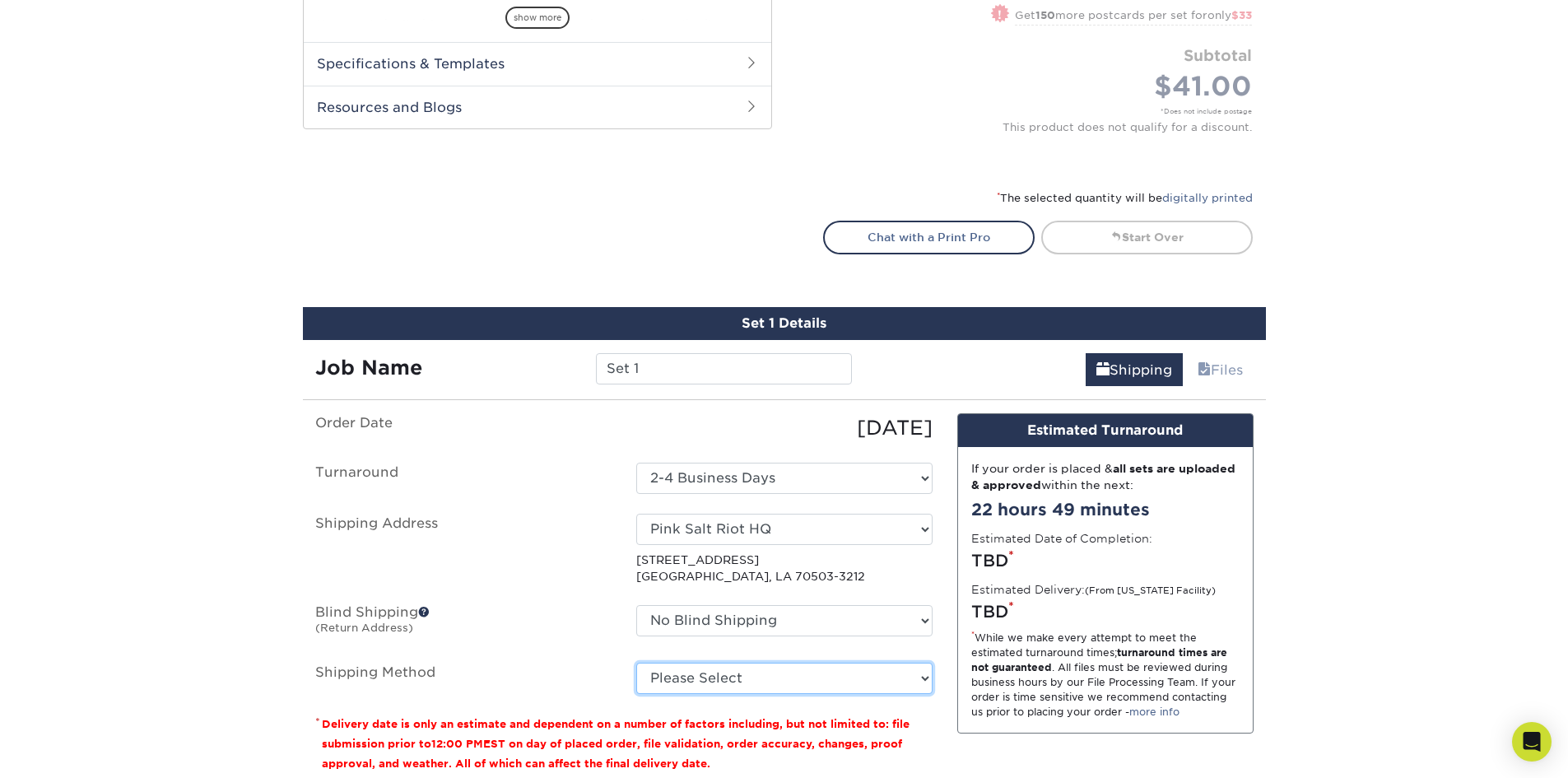
scroll to position [437, 0]
